Goal: Task Accomplishment & Management: Complete application form

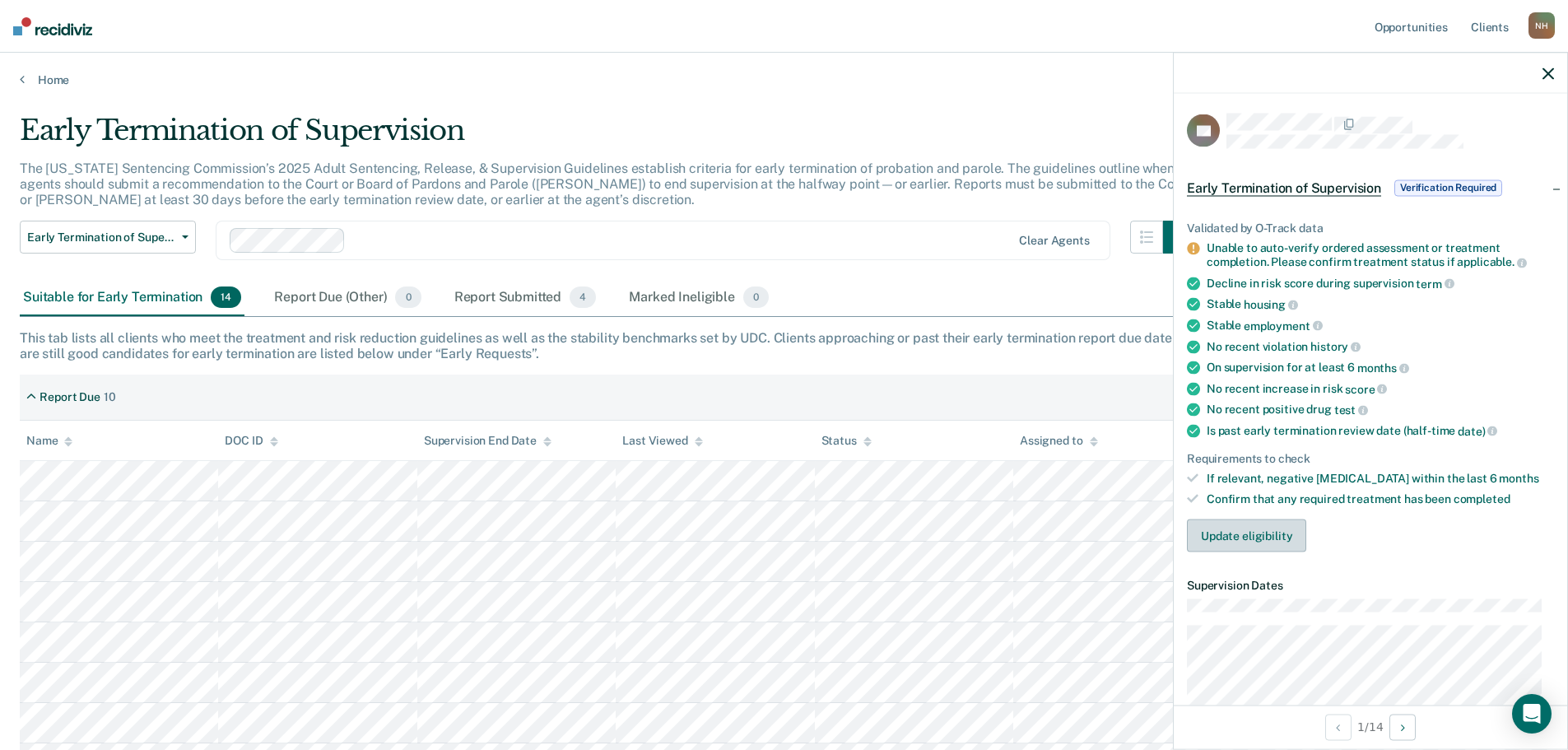
click at [1282, 543] on button "Update eligibility" at bounding box center [1247, 535] width 119 height 33
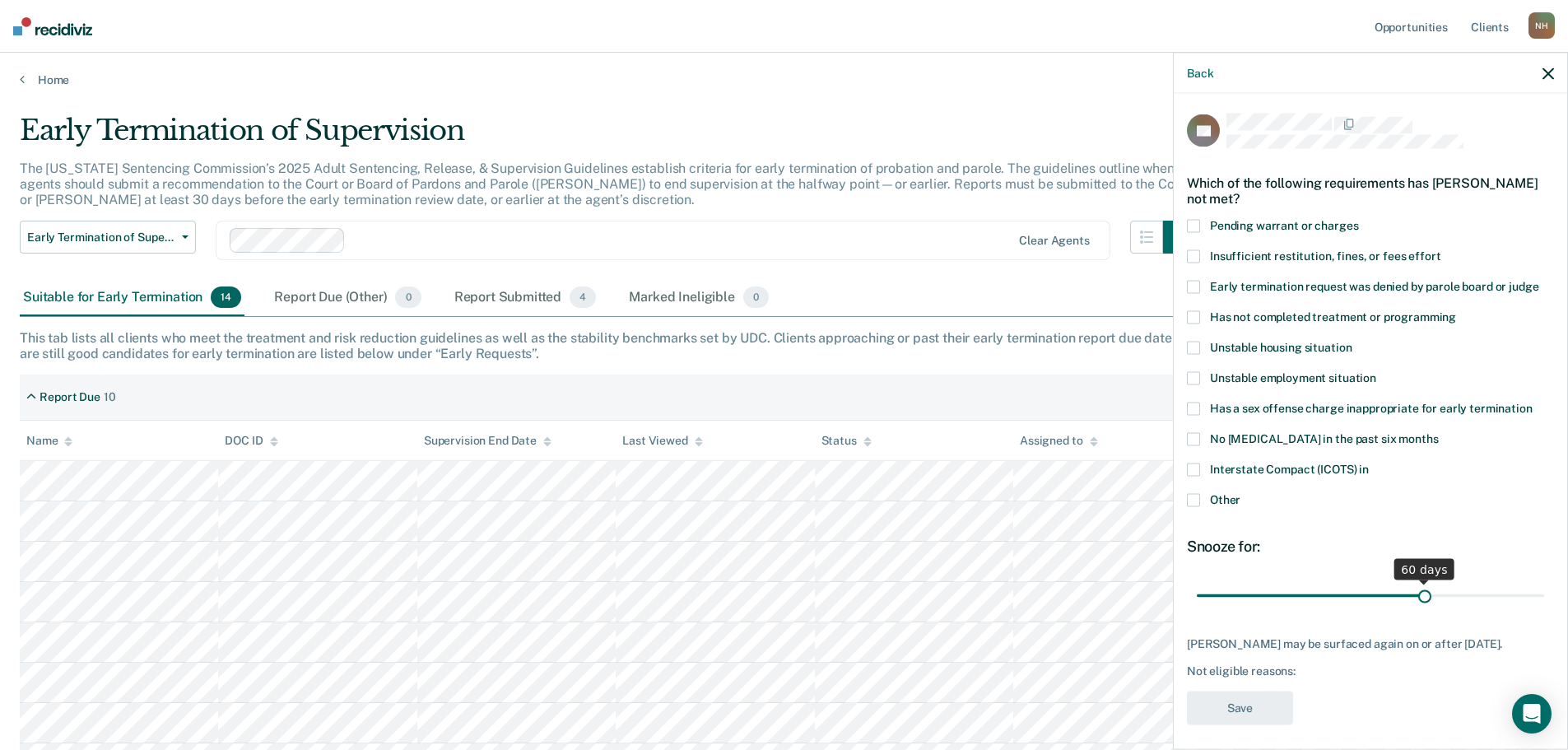
drag, startPoint x: 1309, startPoint y: 595, endPoint x: 1418, endPoint y: 598, distance: 109.0
type input "60"
click at [1418, 598] on input "range" at bounding box center [1370, 596] width 347 height 28
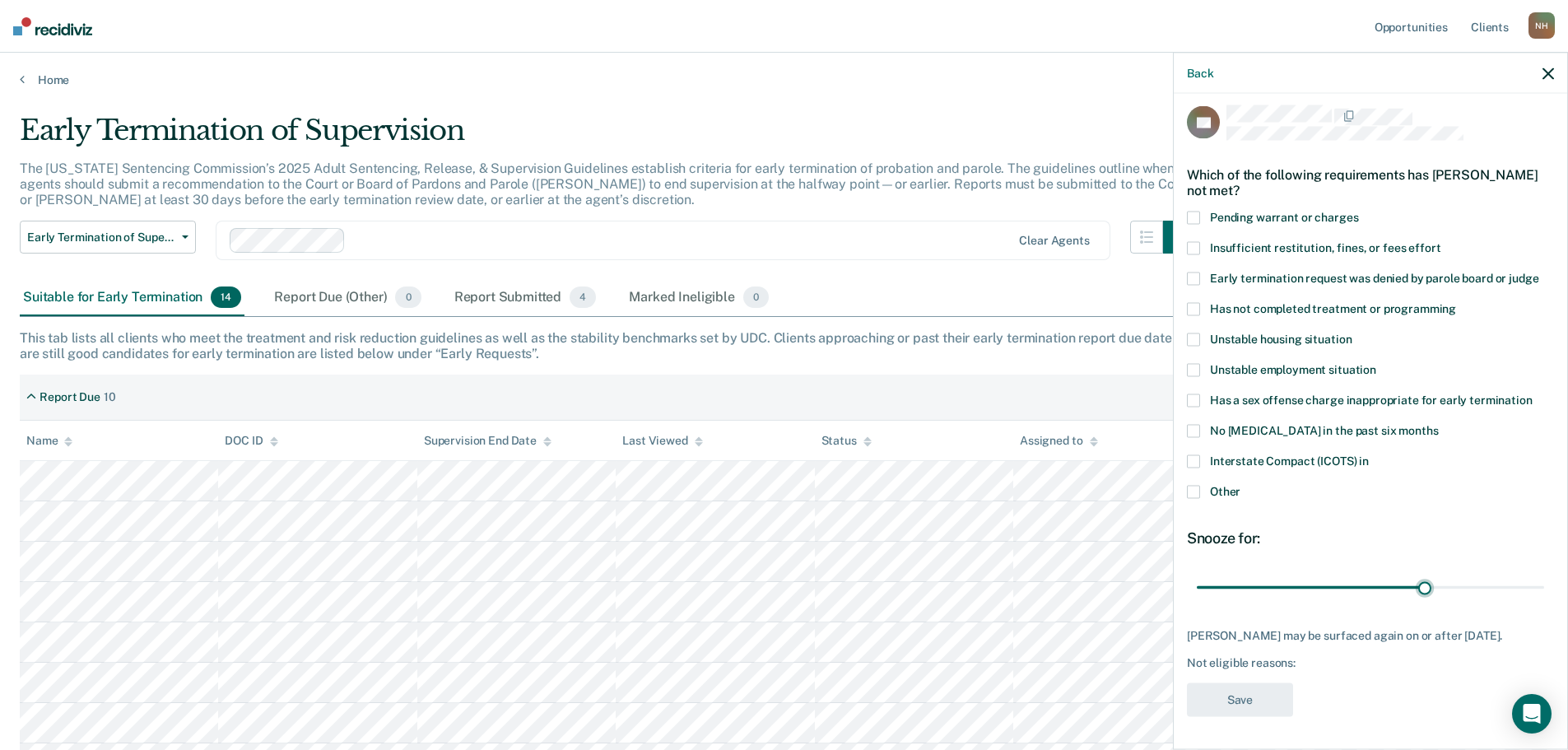
scroll to position [21, 0]
click at [1193, 211] on span at bounding box center [1194, 218] width 13 height 13
click at [1358, 211] on input "Pending warrant or charges" at bounding box center [1358, 211] width 0 height 0
click at [1260, 699] on button "Save" at bounding box center [1240, 700] width 106 height 34
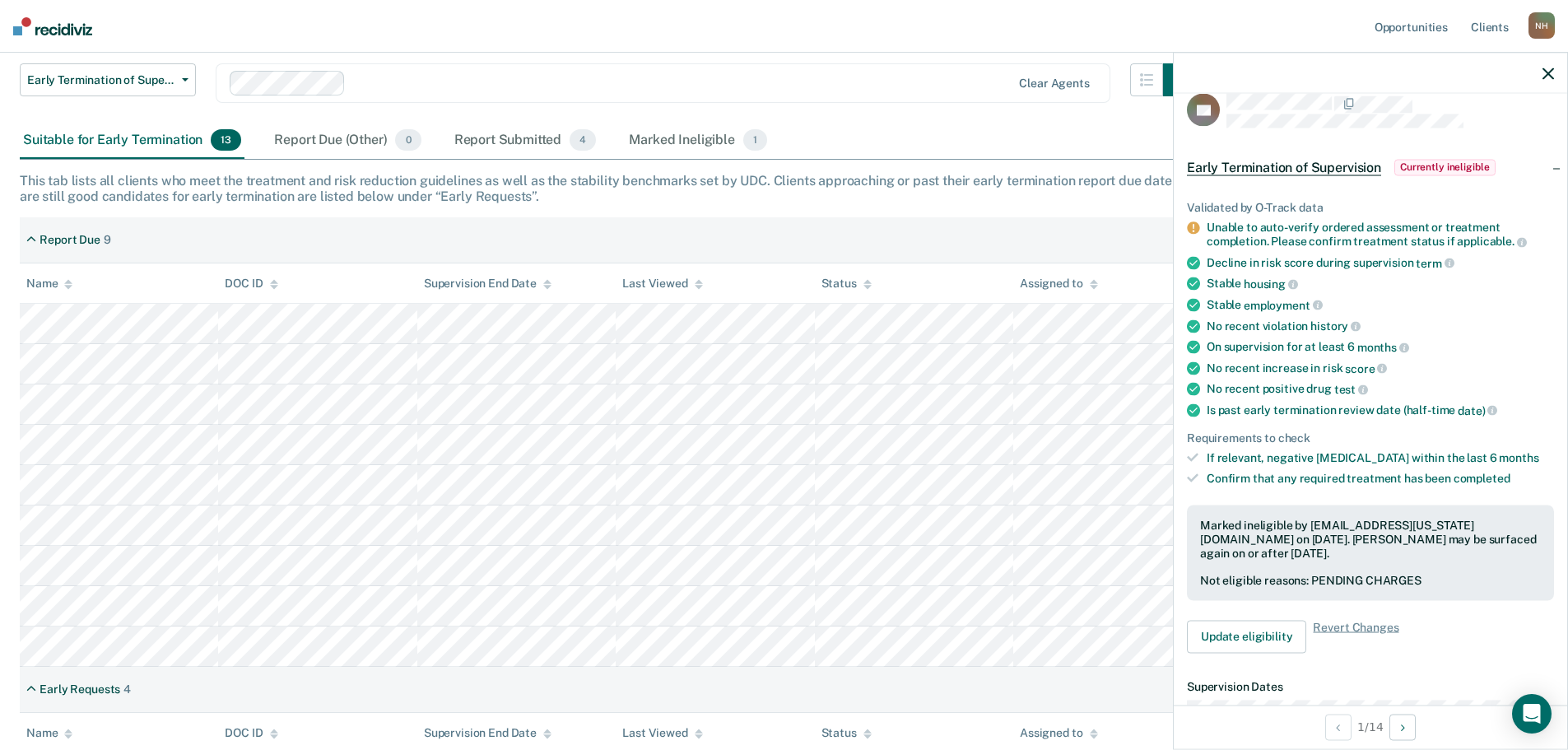
scroll to position [165, 0]
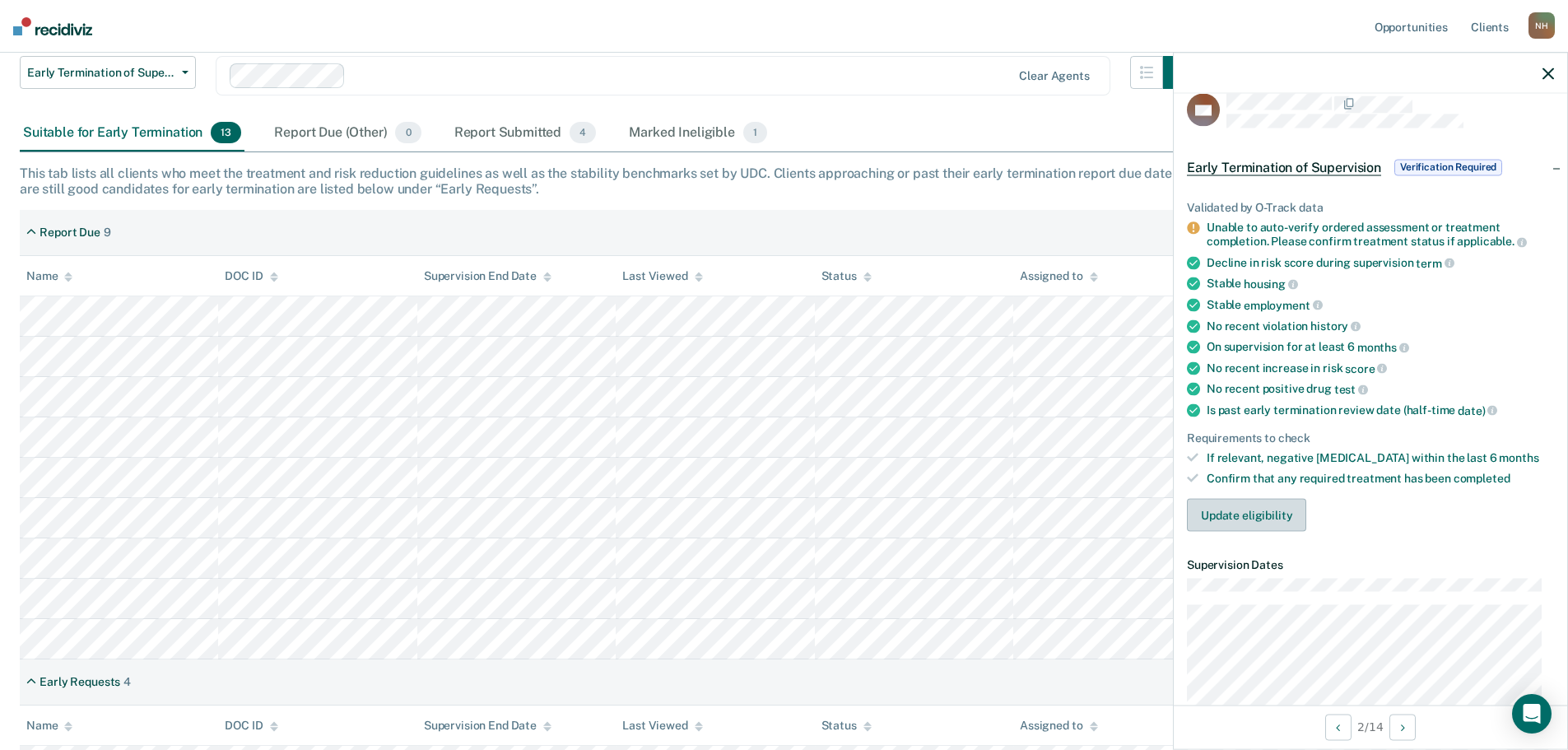
click at [1249, 511] on button "Update eligibility" at bounding box center [1247, 514] width 119 height 33
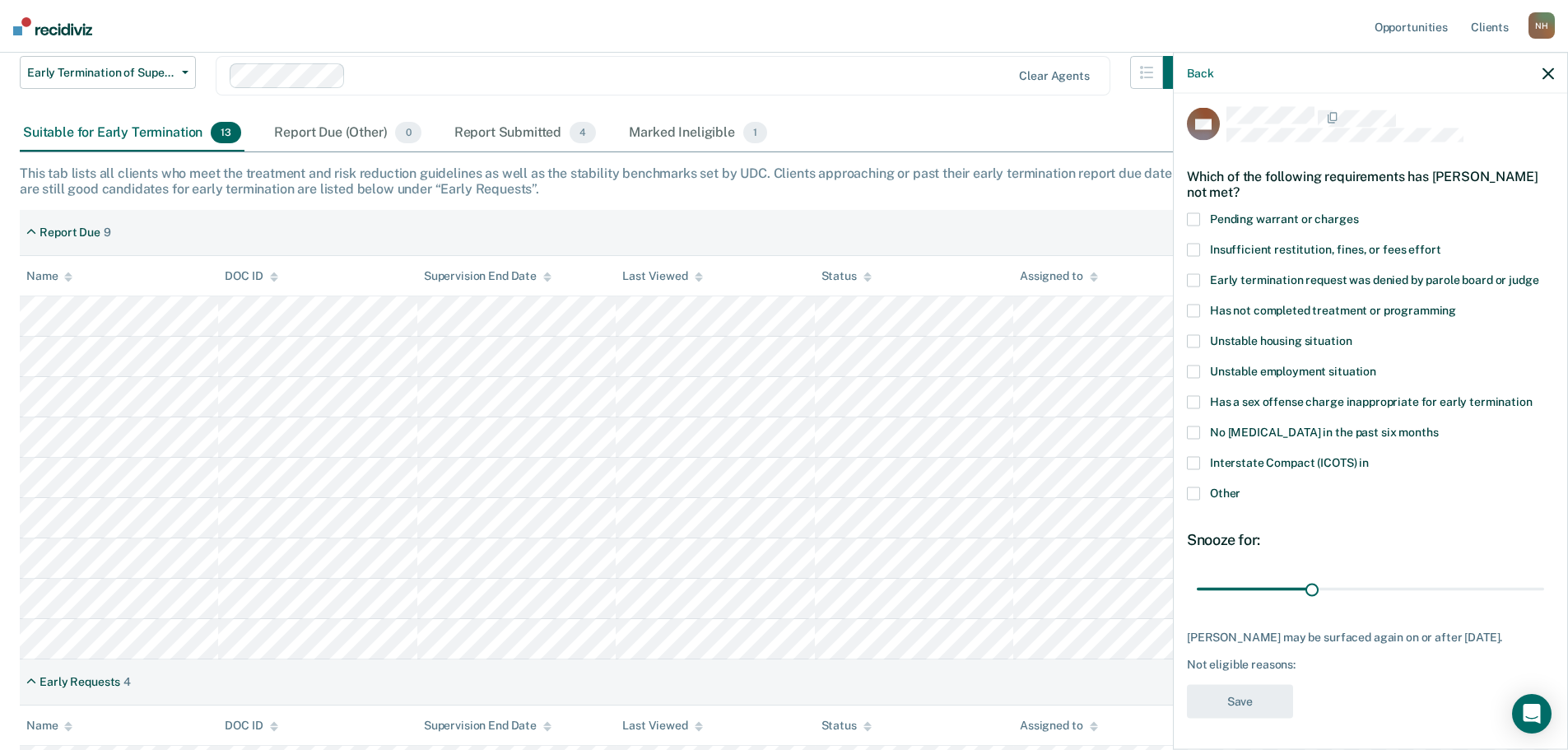
click at [1199, 310] on span at bounding box center [1194, 311] width 13 height 13
click at [1456, 304] on input "Has not completed treatment or programming" at bounding box center [1456, 304] width 0 height 0
click at [1228, 705] on button "Save" at bounding box center [1240, 701] width 106 height 34
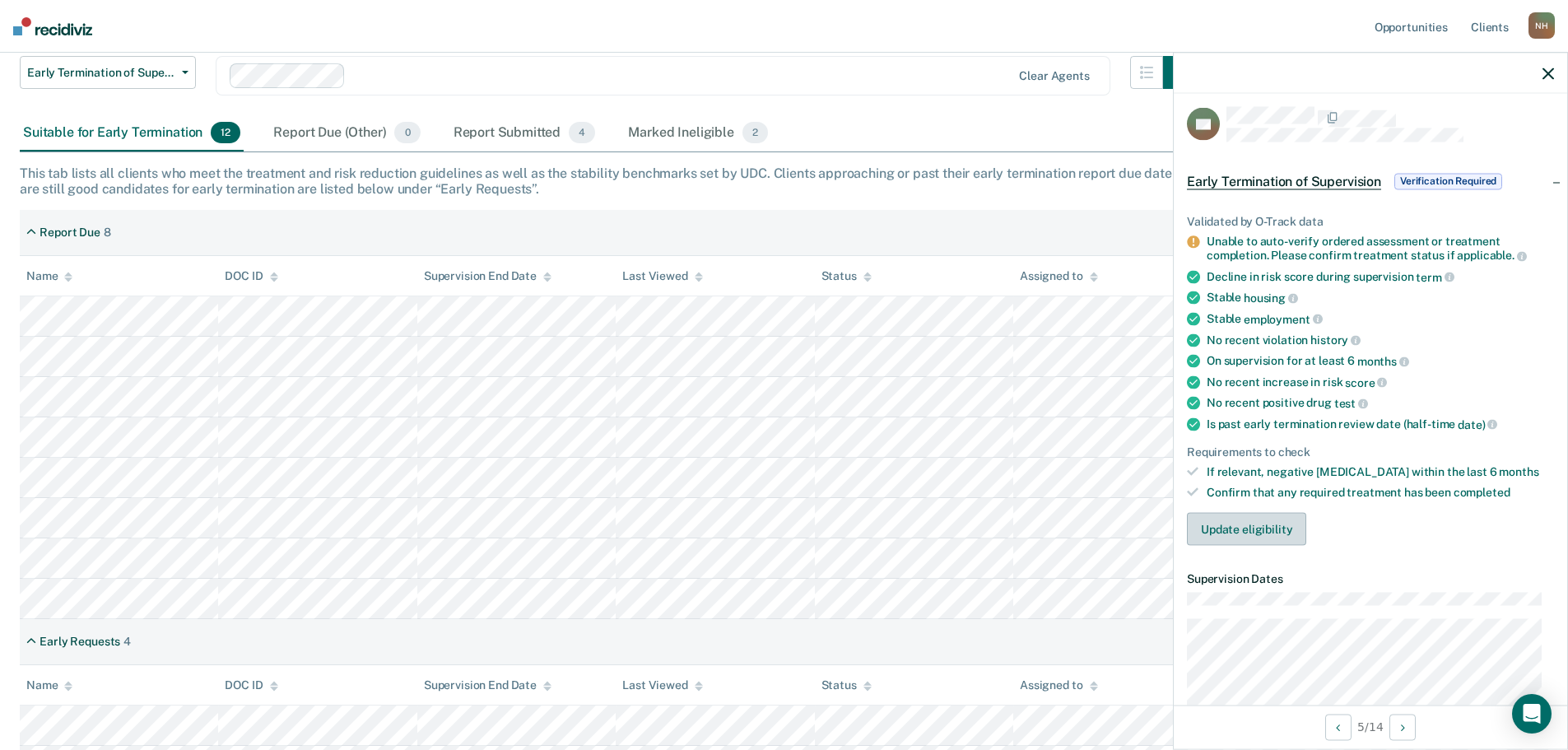
click at [1255, 531] on button "Update eligibility" at bounding box center [1247, 528] width 119 height 33
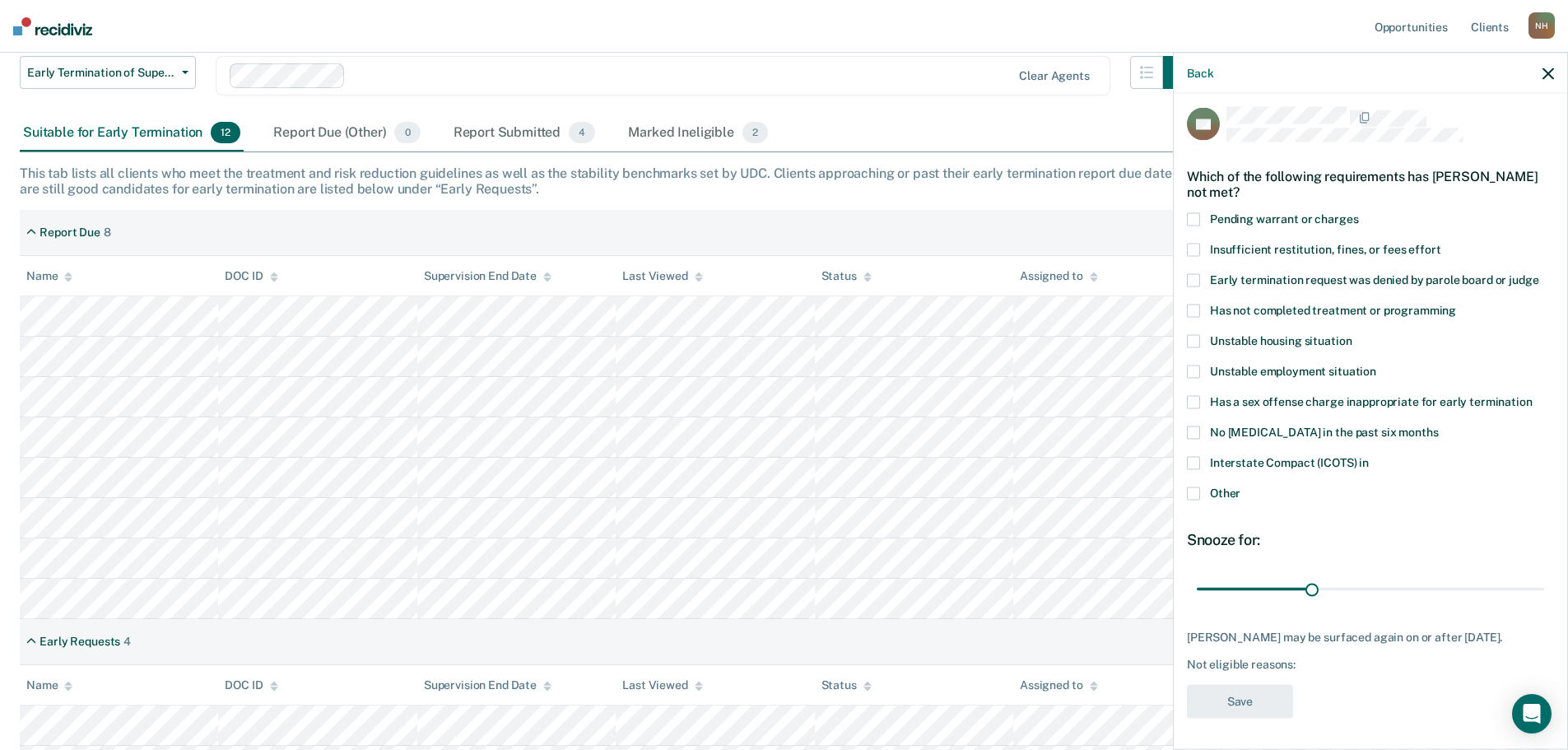
click at [1194, 312] on span at bounding box center [1194, 311] width 13 height 13
click at [1456, 304] on input "Has not completed treatment or programming" at bounding box center [1456, 304] width 0 height 0
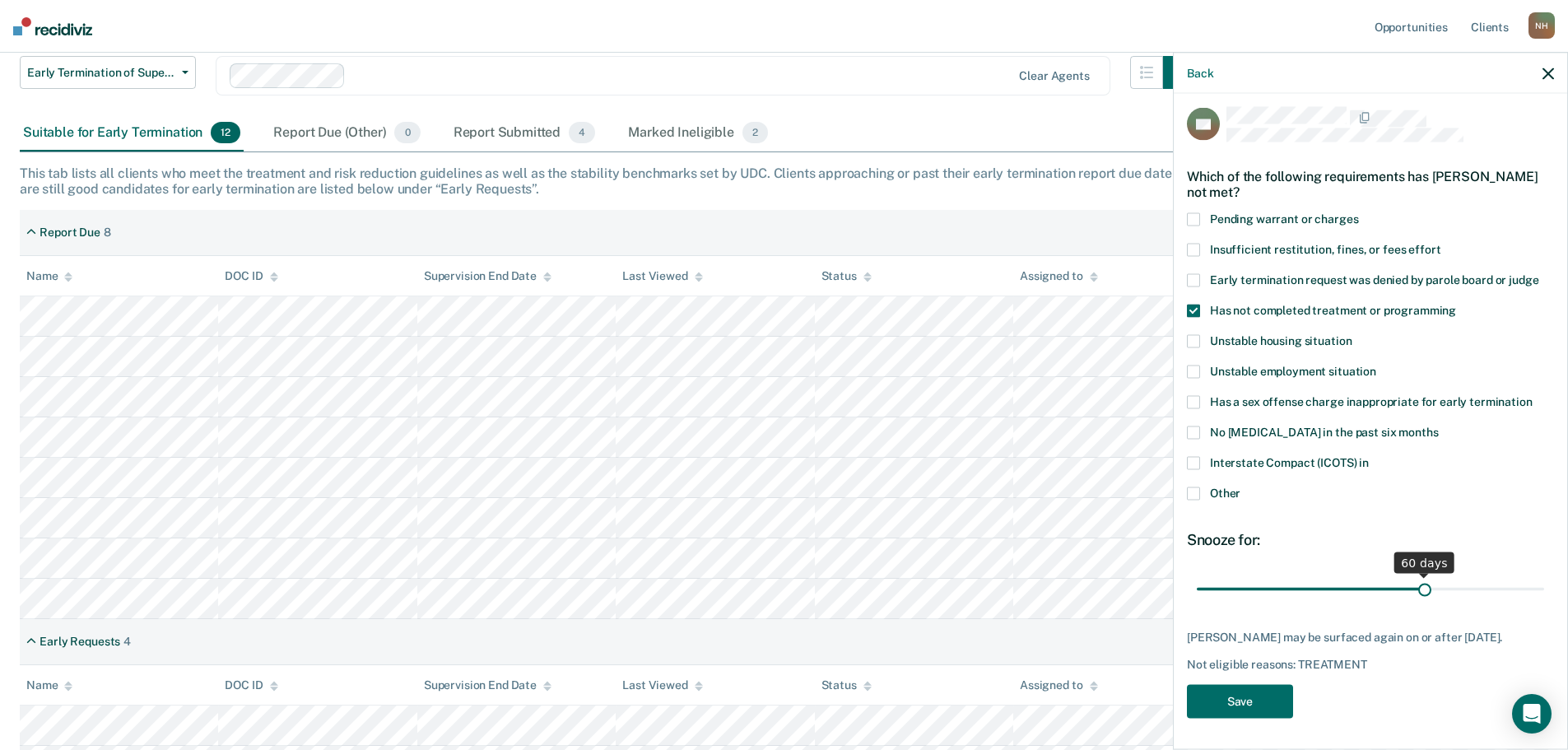
drag, startPoint x: 1307, startPoint y: 591, endPoint x: 1418, endPoint y: 589, distance: 111.0
type input "60"
click at [1418, 589] on input "range" at bounding box center [1370, 589] width 347 height 28
click at [1260, 708] on button "Save" at bounding box center [1240, 701] width 106 height 34
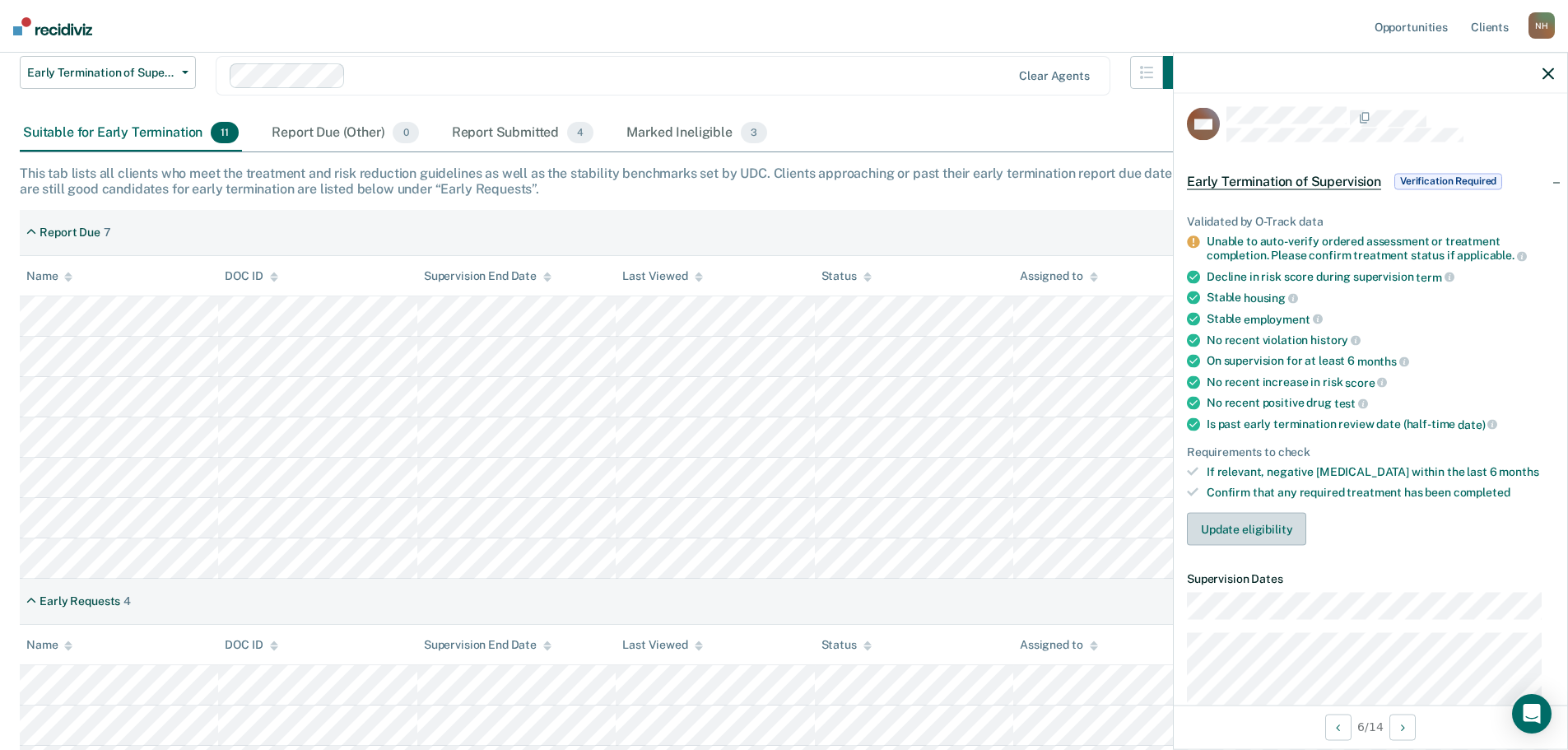
click at [1247, 533] on button "Update eligibility" at bounding box center [1247, 528] width 119 height 33
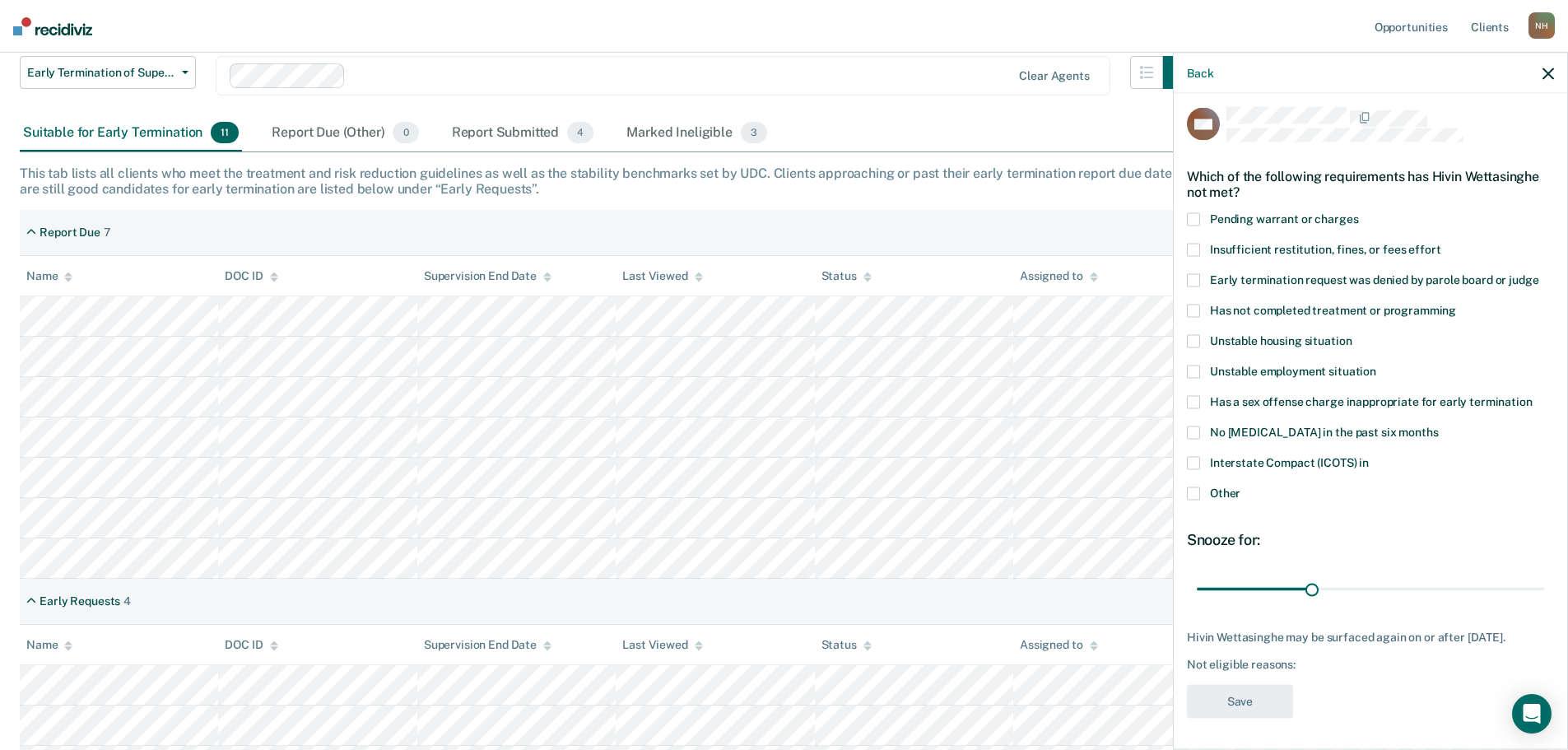
click at [1194, 312] on span at bounding box center [1194, 311] width 13 height 13
click at [1456, 304] on input "Has not completed treatment or programming" at bounding box center [1456, 304] width 0 height 0
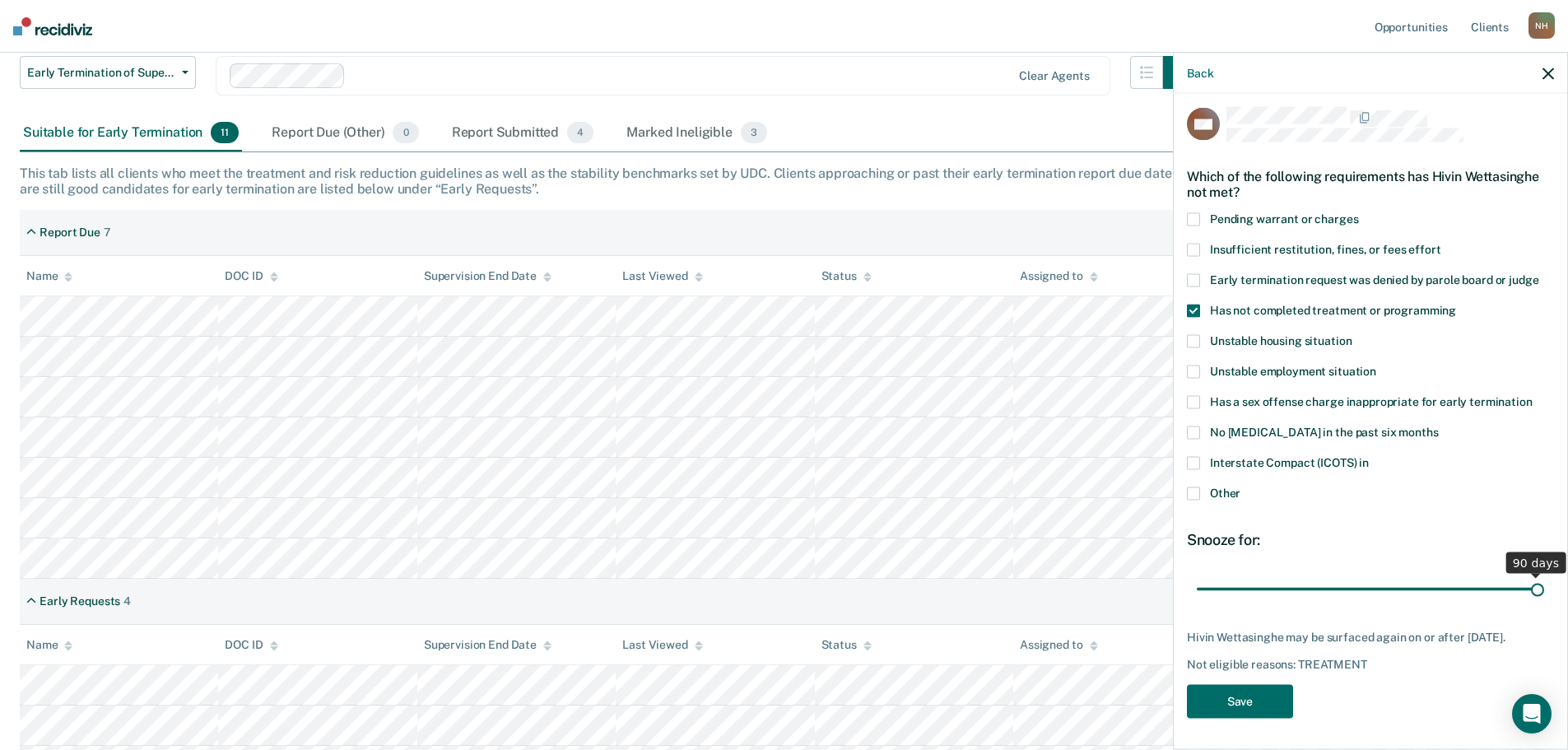
drag, startPoint x: 1310, startPoint y: 587, endPoint x: 1527, endPoint y: 578, distance: 217.2
type input "90"
click at [1527, 578] on input "range" at bounding box center [1370, 589] width 347 height 28
click at [1250, 717] on button "Save" at bounding box center [1240, 701] width 106 height 34
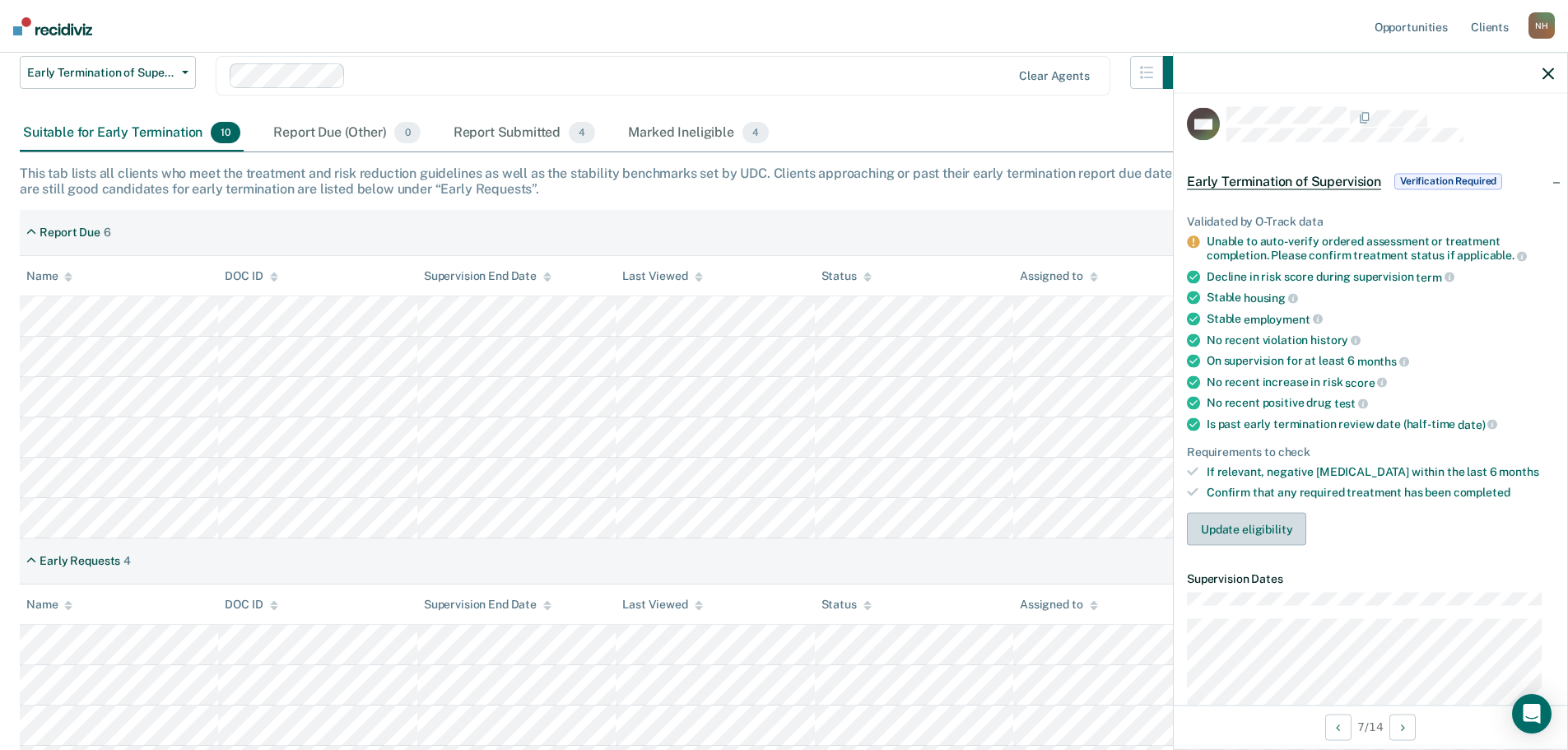
click at [1233, 533] on button "Update eligibility" at bounding box center [1247, 528] width 119 height 33
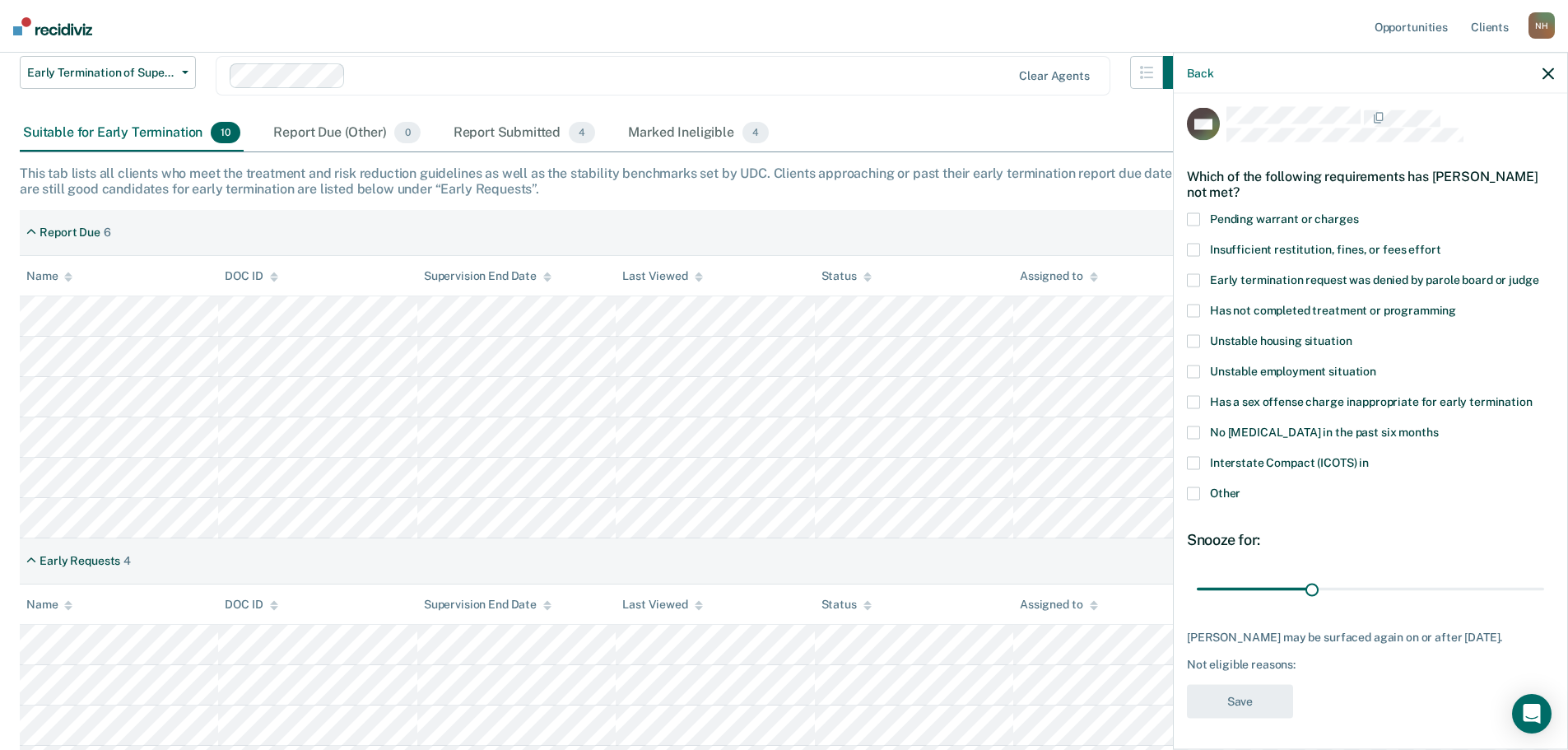
click at [1195, 312] on span at bounding box center [1194, 311] width 13 height 13
click at [1456, 304] on input "Has not completed treatment or programming" at bounding box center [1456, 304] width 0 height 0
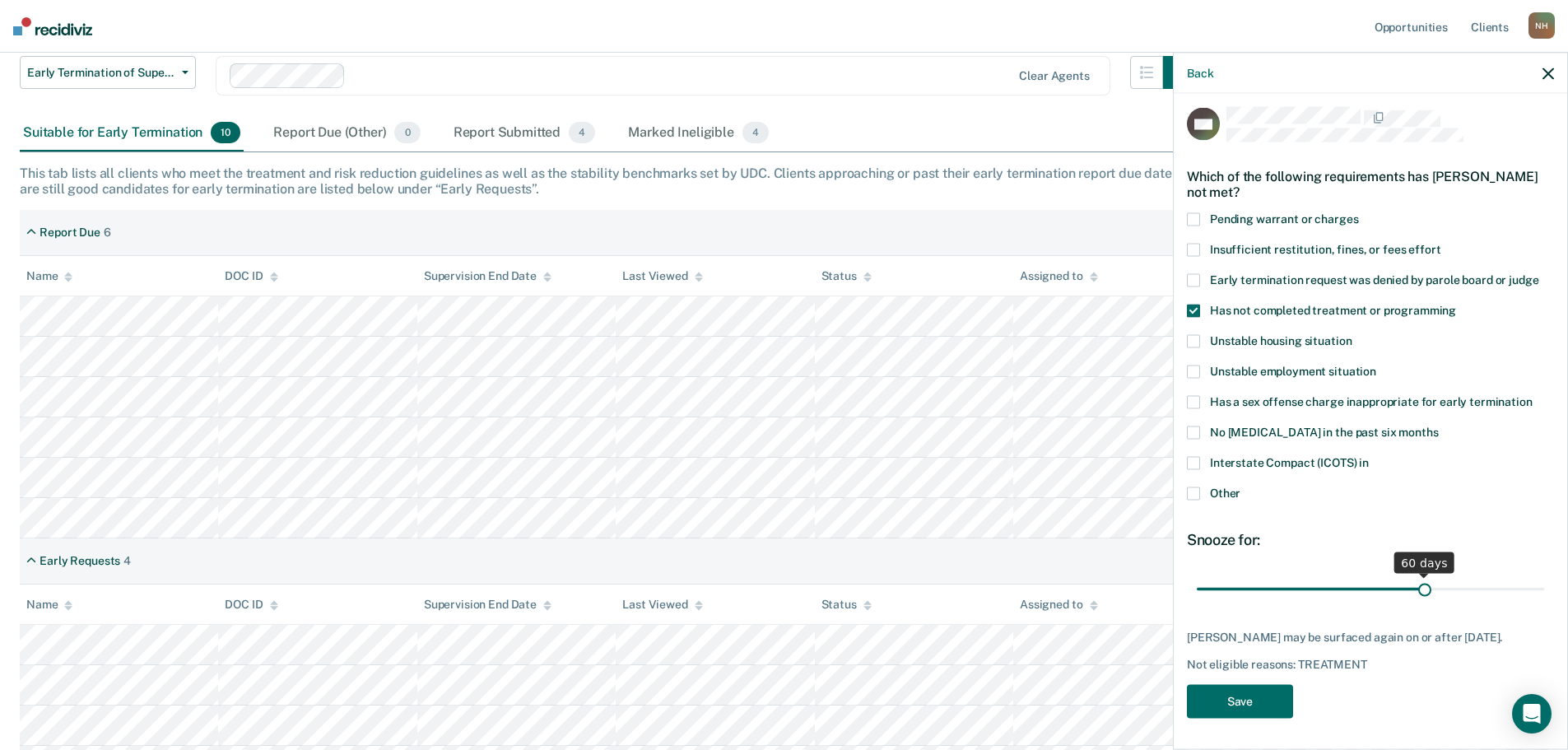
drag, startPoint x: 1310, startPoint y: 591, endPoint x: 1417, endPoint y: 595, distance: 107.1
type input "60"
click at [1417, 595] on input "range" at bounding box center [1370, 589] width 347 height 28
click at [1265, 712] on button "Save" at bounding box center [1240, 701] width 106 height 34
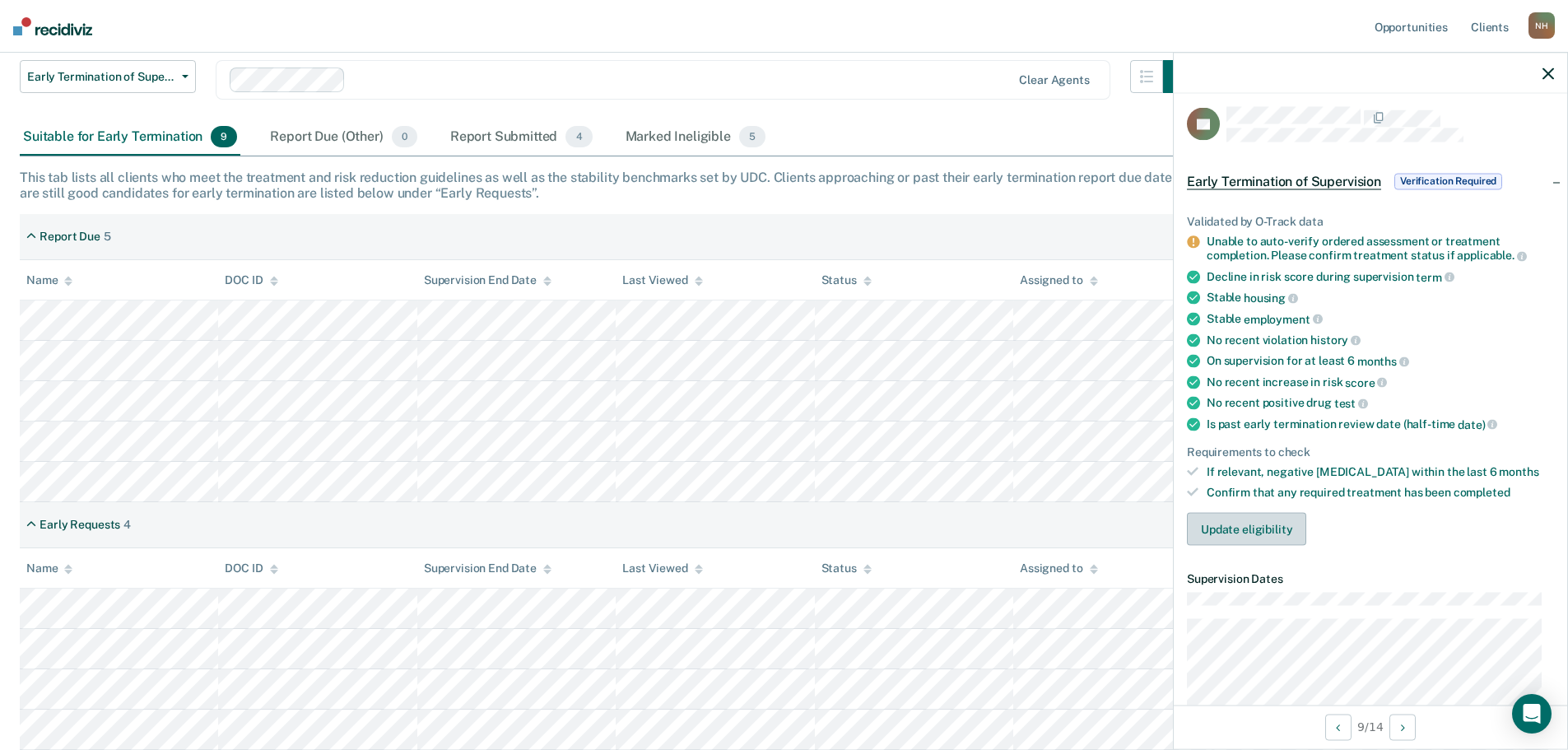
click at [1239, 528] on button "Update eligibility" at bounding box center [1247, 528] width 119 height 33
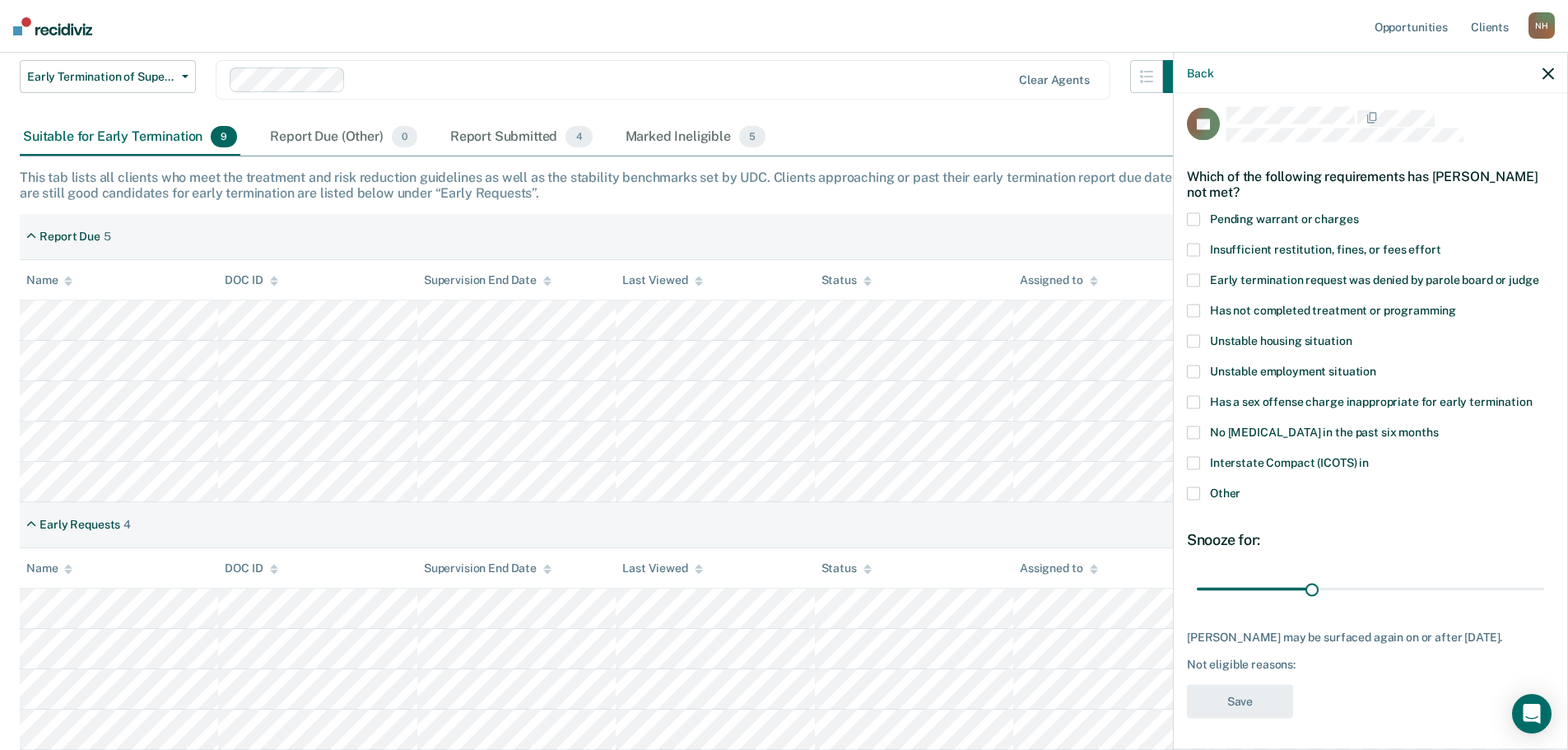
click at [1195, 313] on span at bounding box center [1194, 311] width 13 height 13
click at [1456, 304] on input "Has not completed treatment or programming" at bounding box center [1456, 304] width 0 height 0
click at [1249, 708] on button "Save" at bounding box center [1240, 701] width 106 height 34
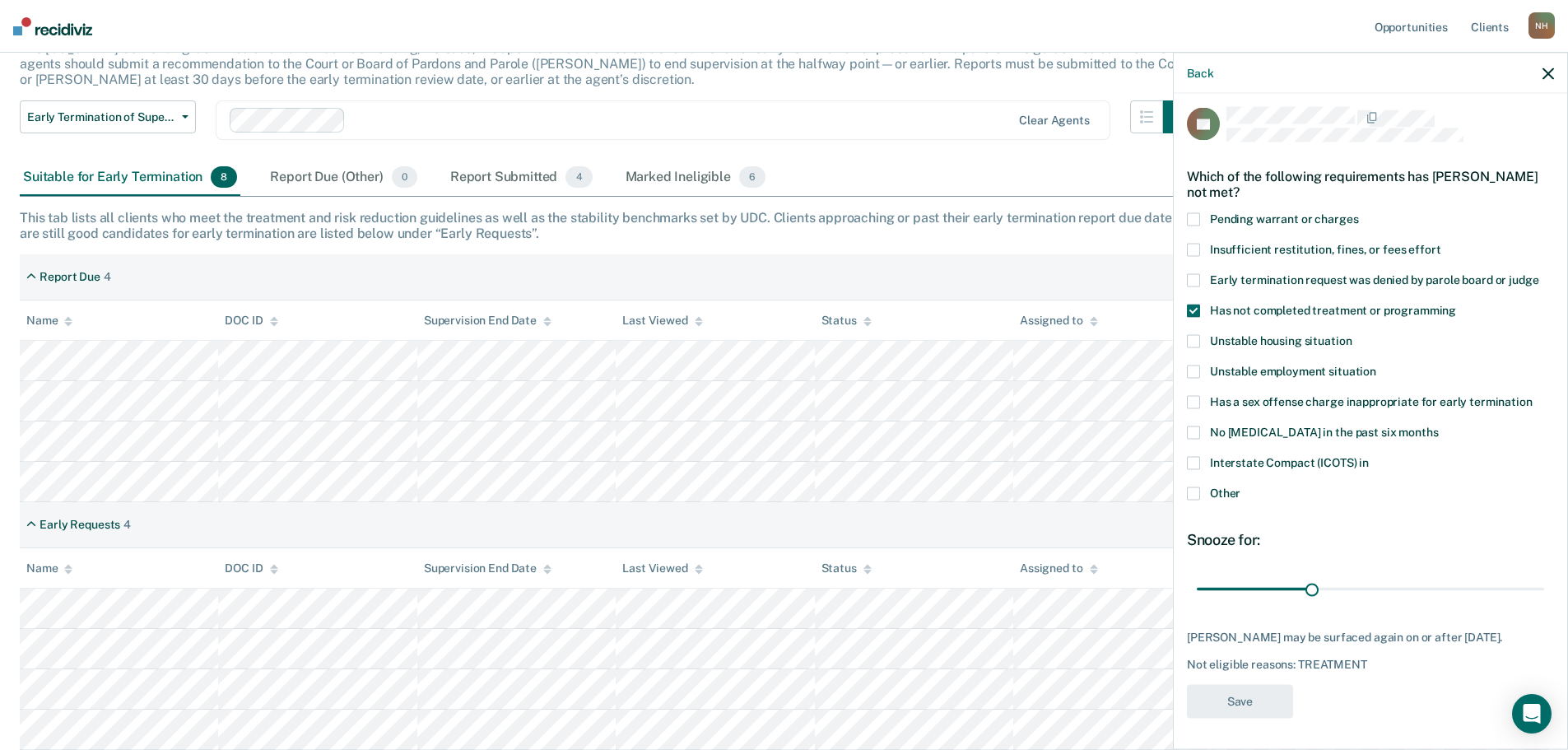
scroll to position [120, 0]
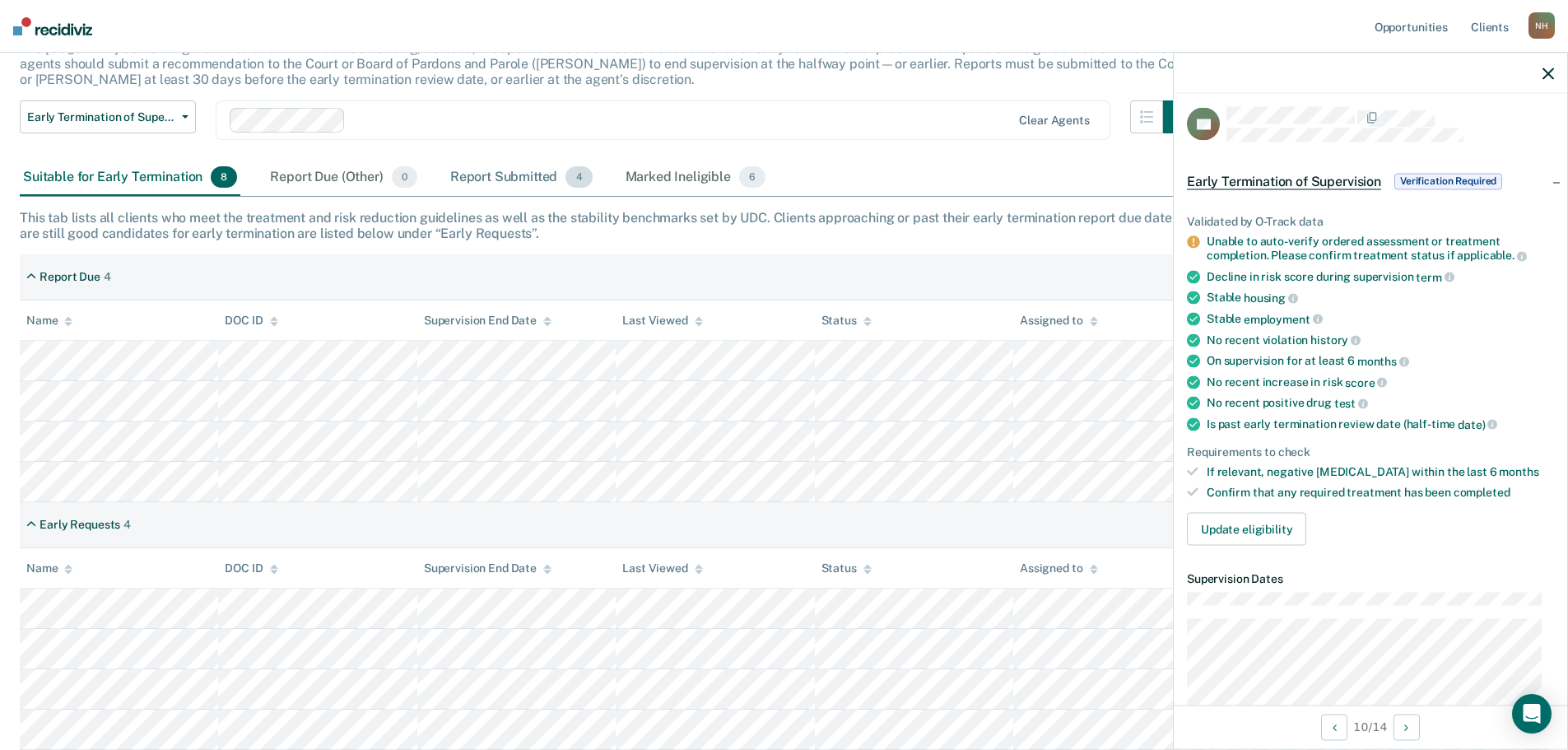
click at [543, 179] on div "Report Submitted 4" at bounding box center [521, 178] width 149 height 36
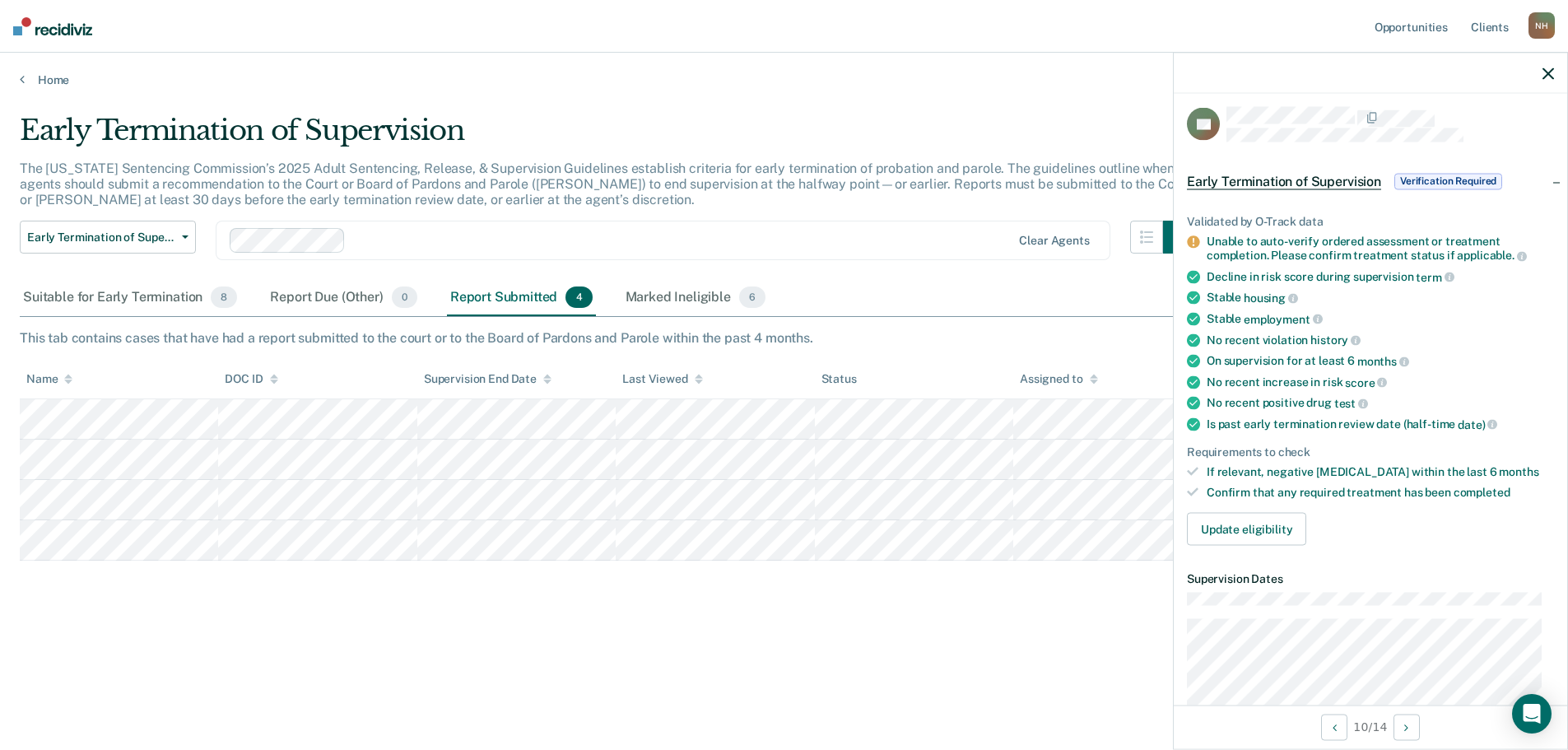
scroll to position [0, 0]
click at [159, 297] on div "Suitable for Early Termination 8" at bounding box center [130, 298] width 221 height 36
